Goal: Task Accomplishment & Management: Use online tool/utility

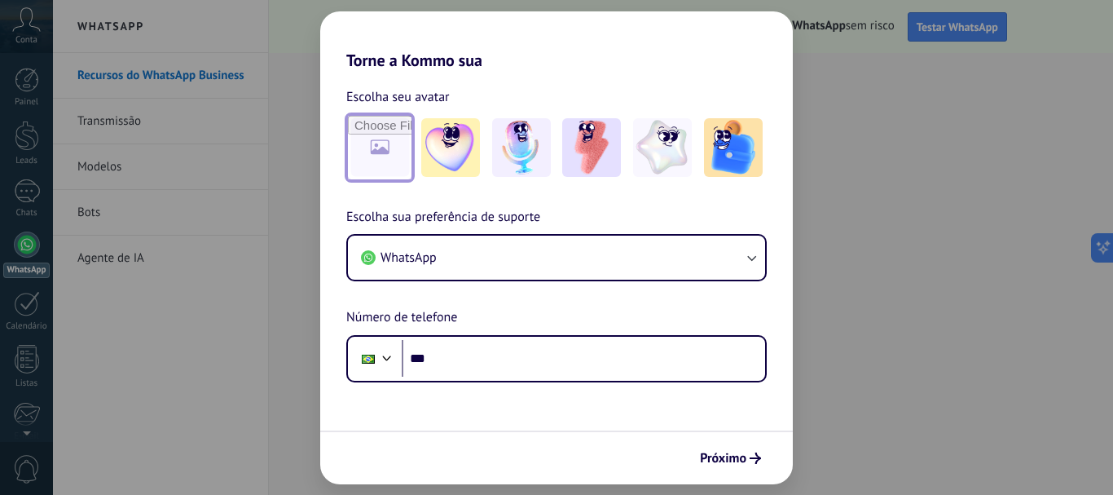
click at [391, 164] on input "file" at bounding box center [380, 148] width 64 height 64
click at [586, 151] on img at bounding box center [591, 147] width 59 height 59
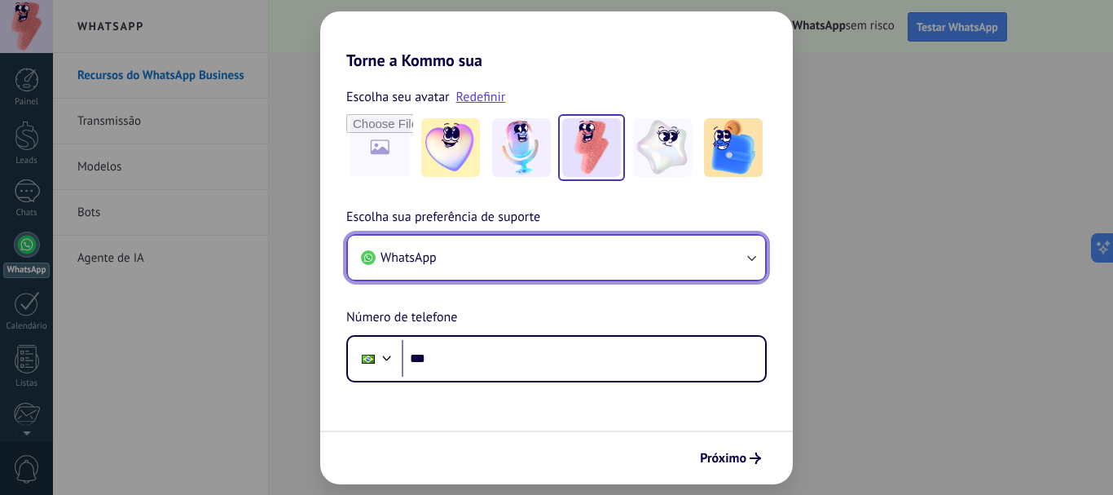
click at [759, 259] on icon "button" at bounding box center [751, 257] width 16 height 16
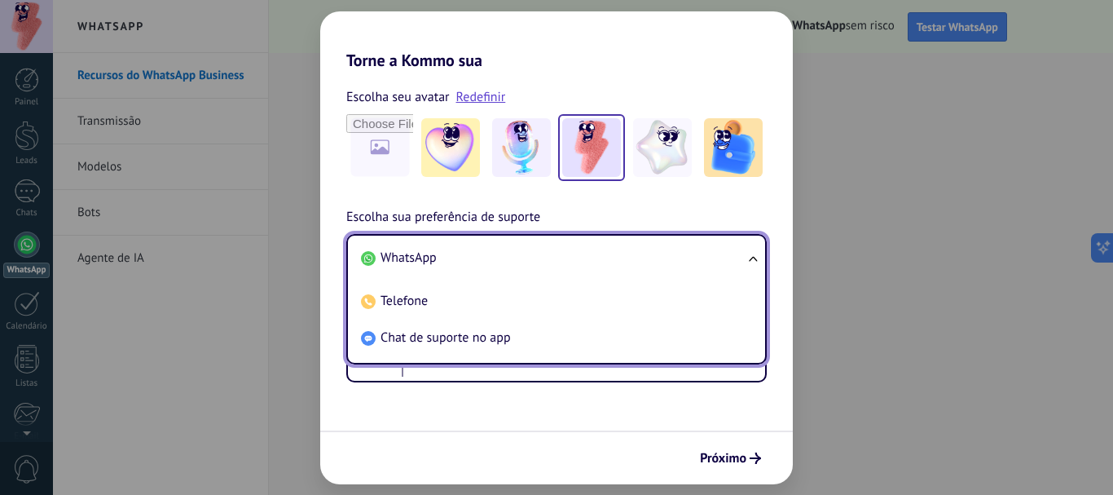
click at [753, 261] on ul "WhatsApp Telefone Chat de suporte no app" at bounding box center [556, 299] width 420 height 130
click at [766, 214] on div "Escolha sua preferência de suporte WhatsApp WhatsApp Telefone Chat de suporte n…" at bounding box center [556, 294] width 473 height 175
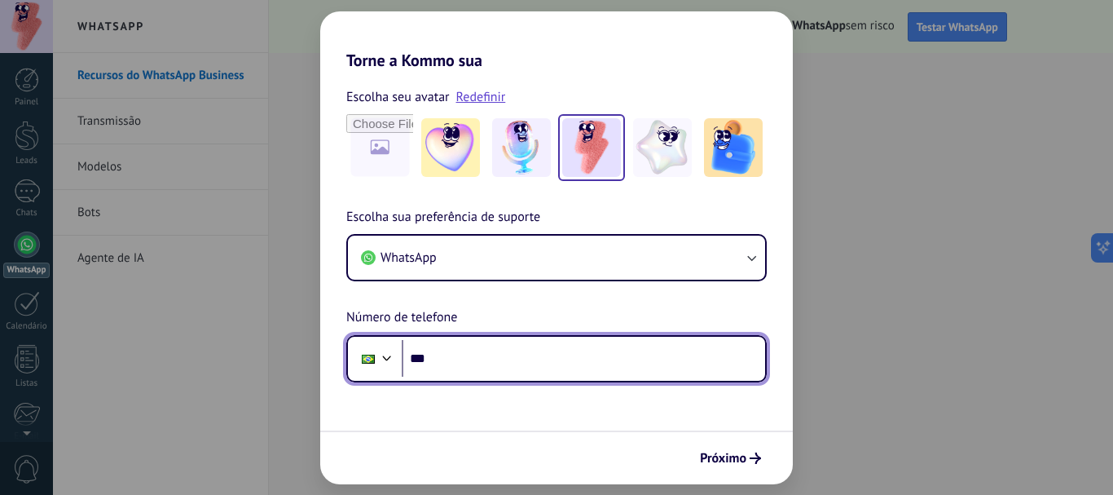
click at [447, 355] on input "***" at bounding box center [583, 358] width 363 height 37
type input "**********"
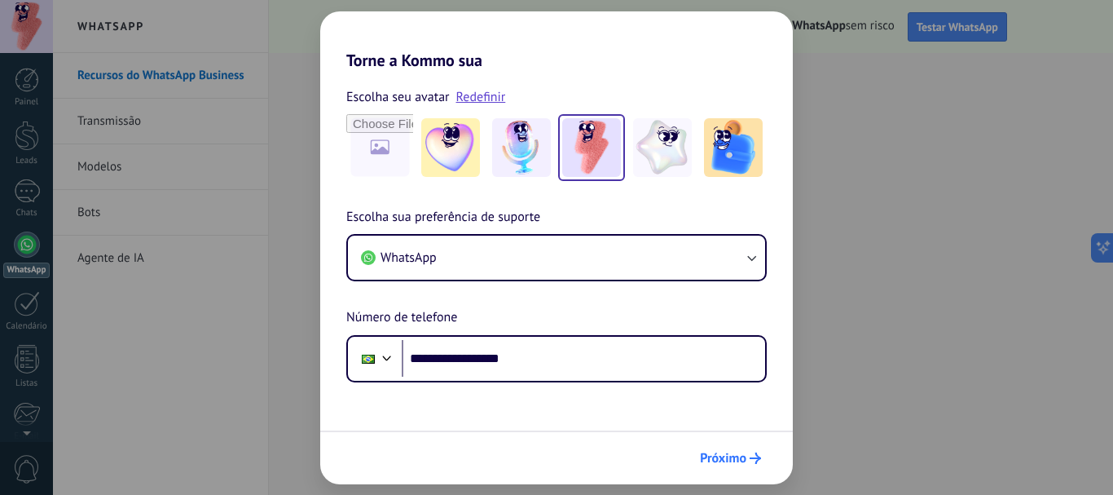
click at [703, 455] on span "Próximo" at bounding box center [723, 457] width 46 height 11
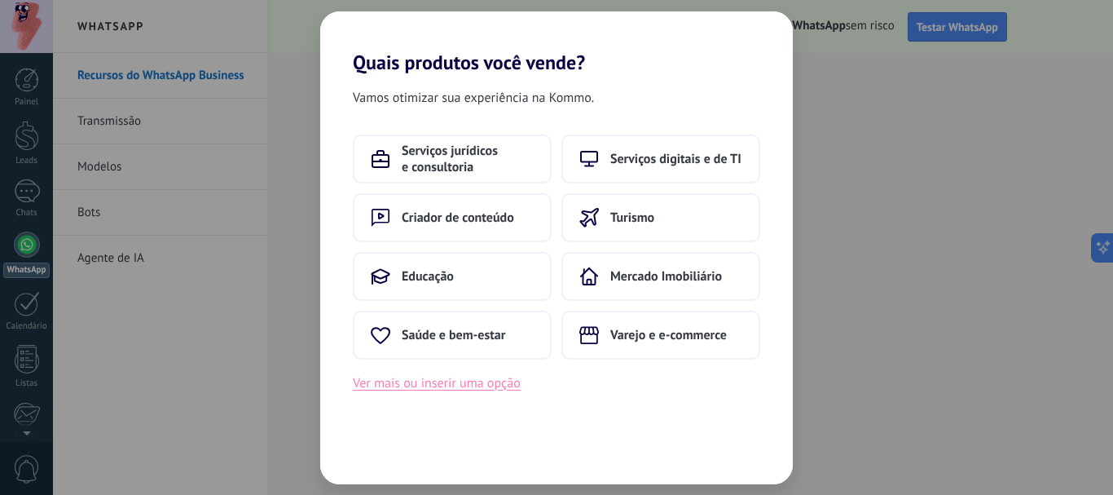
click at [425, 385] on button "Ver mais ou inserir uma opção" at bounding box center [437, 382] width 168 height 21
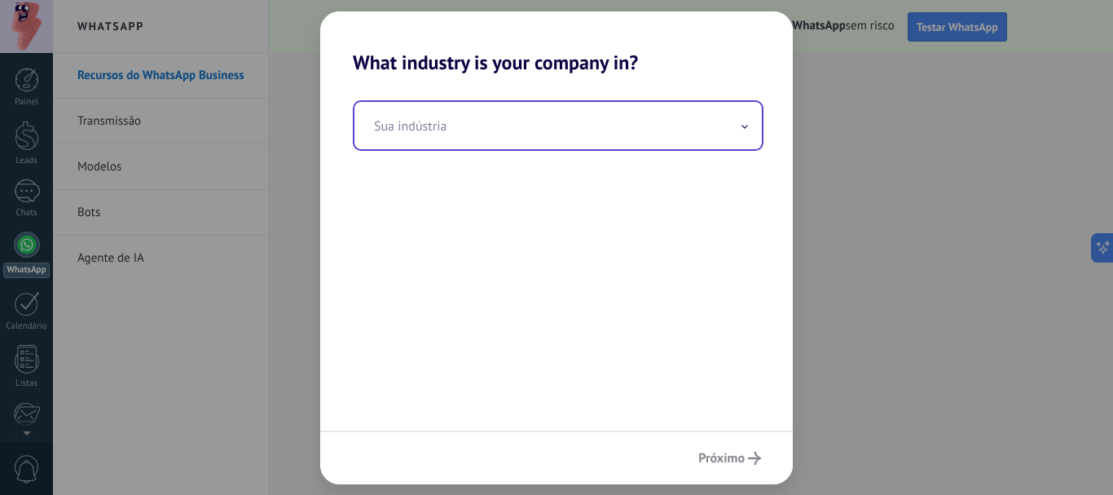
click at [748, 125] on span at bounding box center [745, 124] width 8 height 15
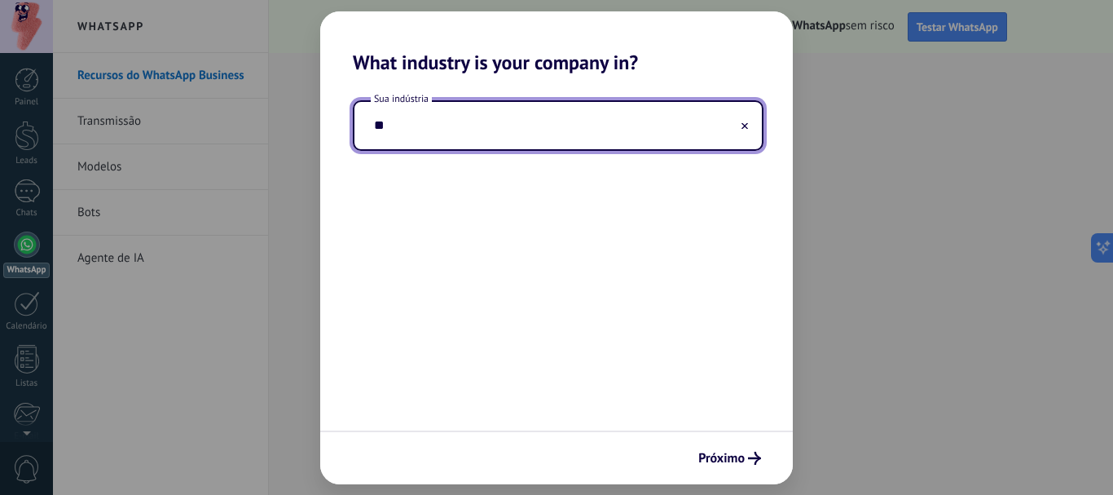
type input "*"
type input "**********"
click at [736, 460] on span "Próximo" at bounding box center [721, 457] width 46 height 11
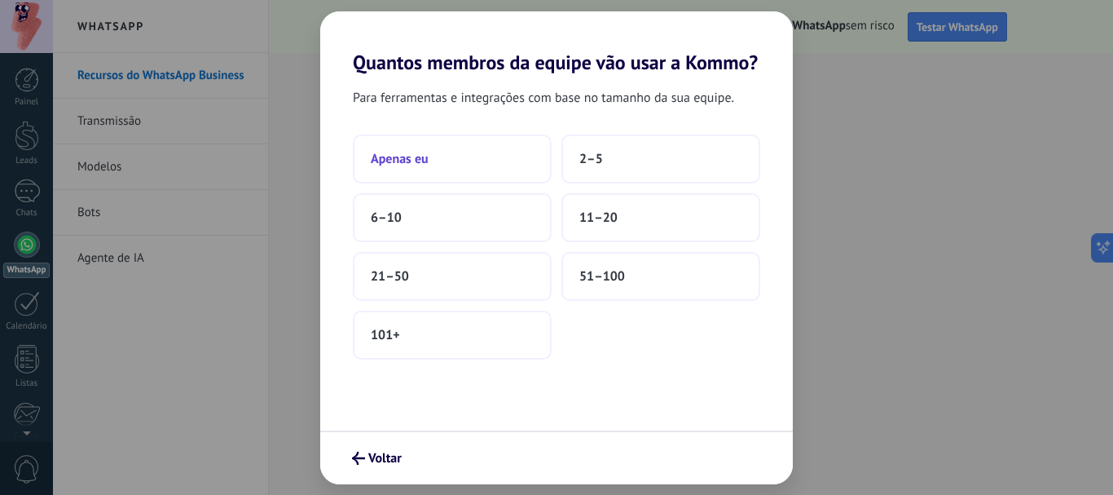
click at [498, 168] on button "Apenas eu" at bounding box center [452, 158] width 199 height 49
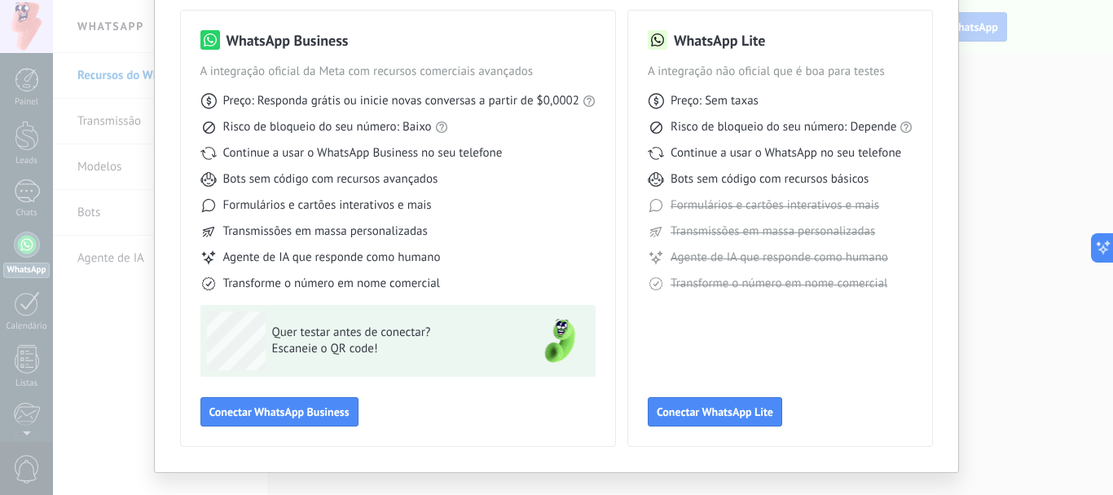
scroll to position [145, 0]
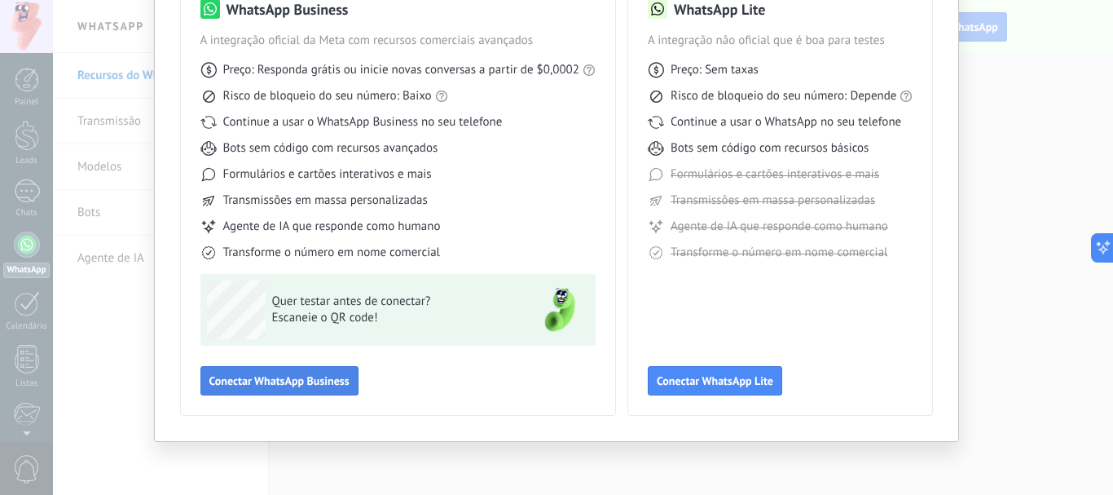
click at [284, 389] on button "Conectar WhatsApp Business" at bounding box center [279, 380] width 158 height 29
